Goal: Submit feedback/report problem

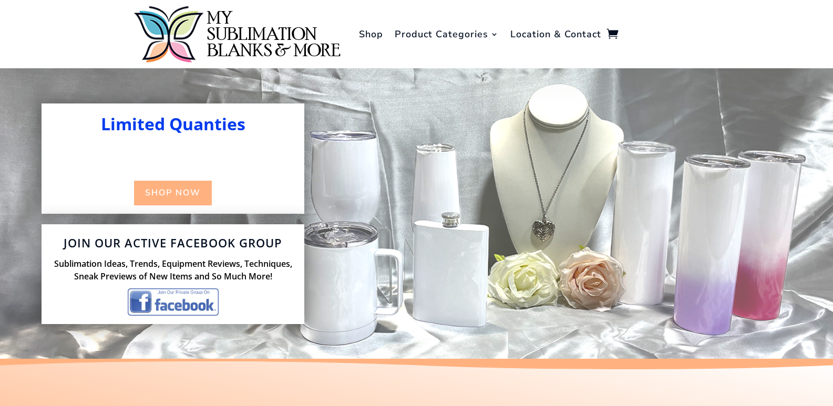
click at [510, 3] on link "Location & Contact" at bounding box center [555, 34] width 91 height 63
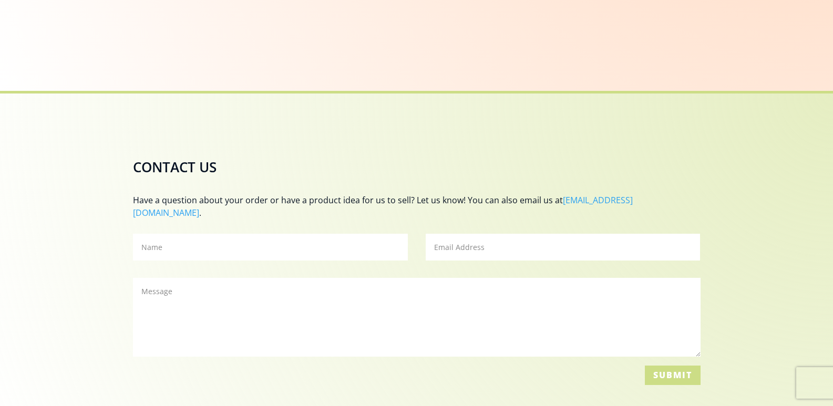
scroll to position [525, 0]
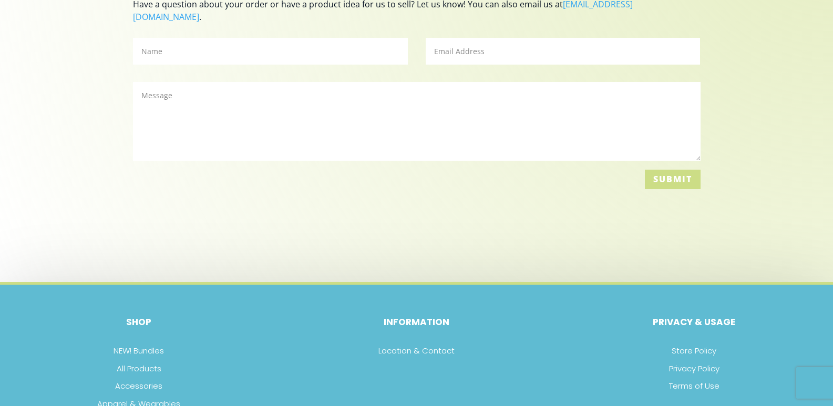
click at [191, 82] on textarea "Message" at bounding box center [416, 121] width 567 height 79
paste textarea "Wikipedia is considered to be the World’s most significant tool for reference m…"
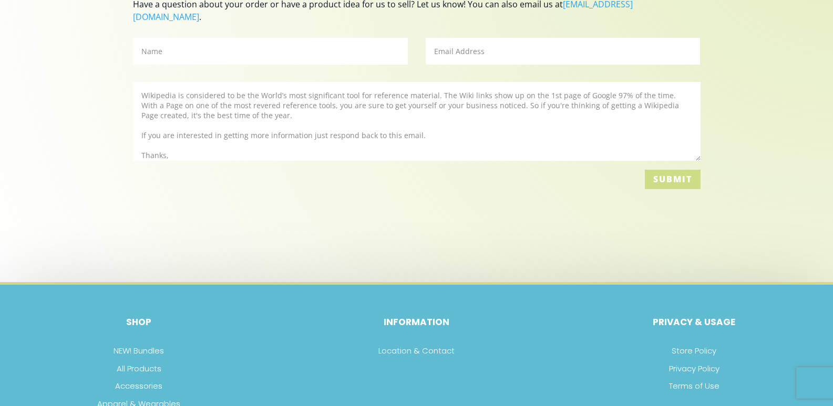
type textarea "Wikipedia is considered to be the World’s most significant tool for reference m…"
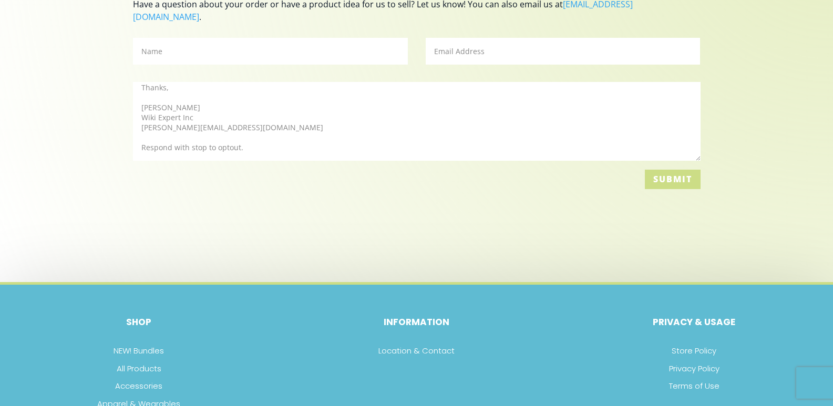
click at [212, 38] on input "Name" at bounding box center [270, 51] width 275 height 27
type input "Susan White"
type input "susan@wikiexpertiinc.com"
drag, startPoint x: 294, startPoint y: 125, endPoint x: 285, endPoint y: 122, distance: 8.8
click at [293, 123] on textarea "Wikipedia is considered to be the World’s most significant tool for reference m…" at bounding box center [416, 121] width 567 height 79
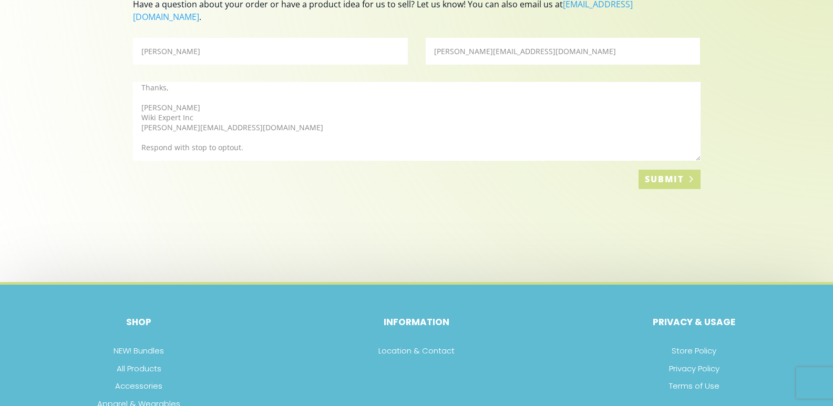
click at [669, 171] on button "Submit" at bounding box center [668, 179] width 61 height 19
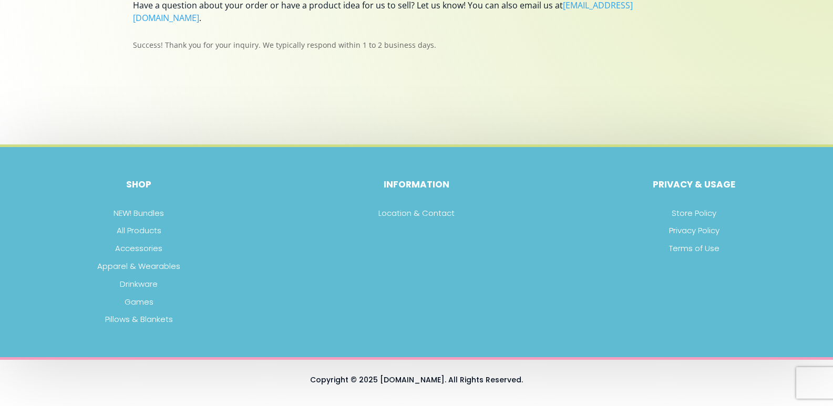
scroll to position [512, 0]
